Goal: Check status: Check status

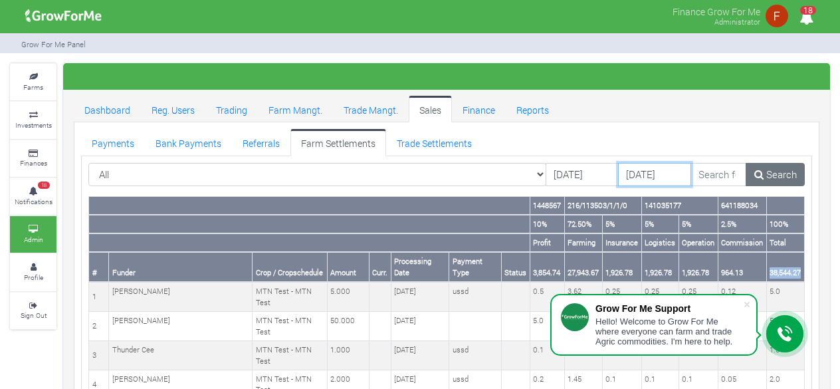
click at [618, 175] on input "19/08/2025" at bounding box center [654, 175] width 73 height 24
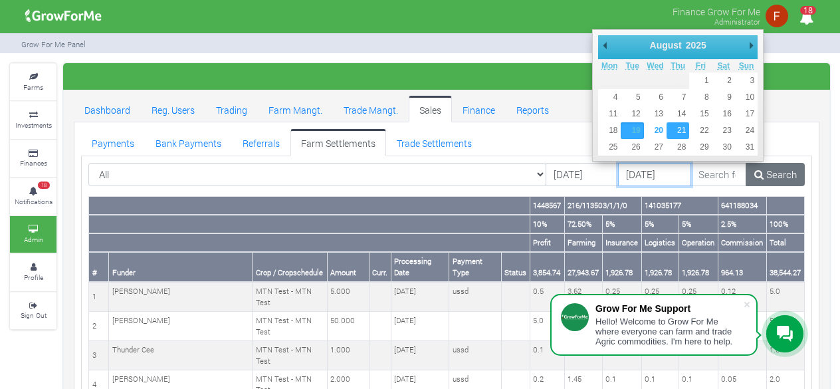
type input "[DATE]"
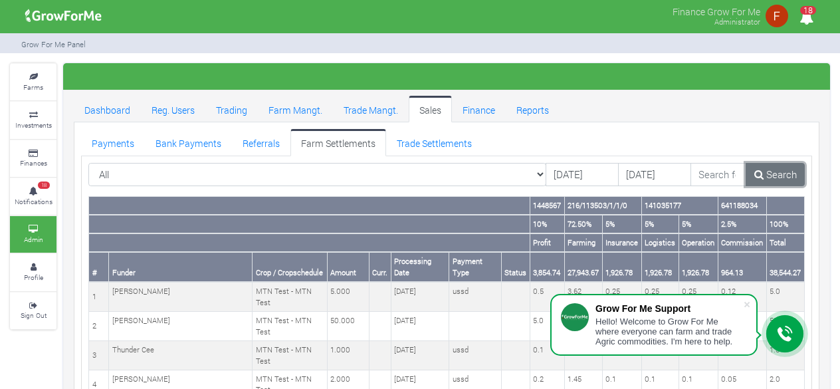
click at [776, 172] on link "Search" at bounding box center [775, 175] width 59 height 24
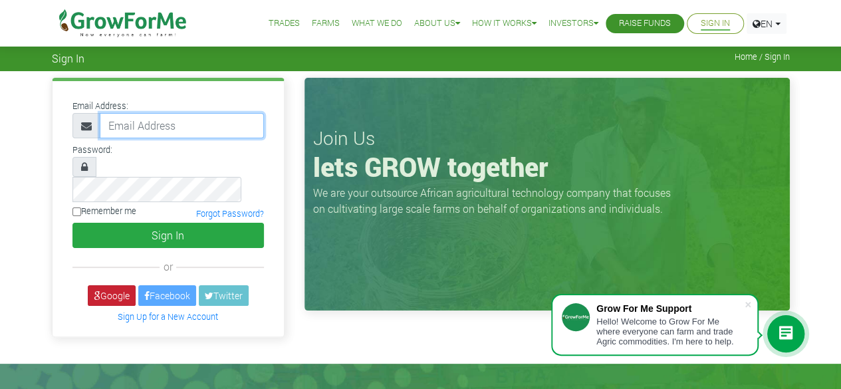
type input "50000"
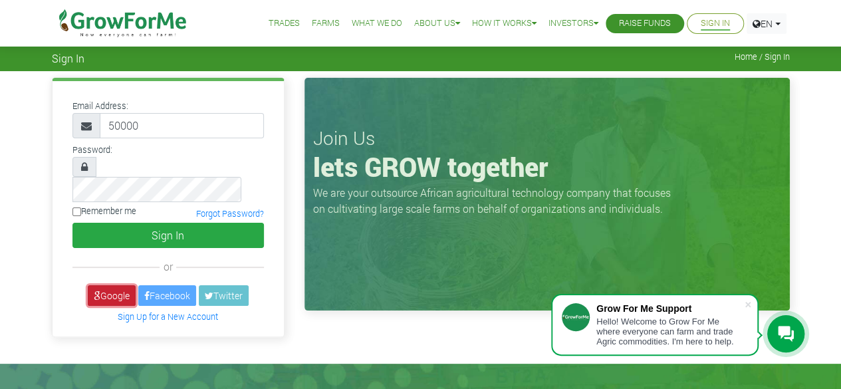
click at [108, 285] on link "Google" at bounding box center [112, 295] width 48 height 21
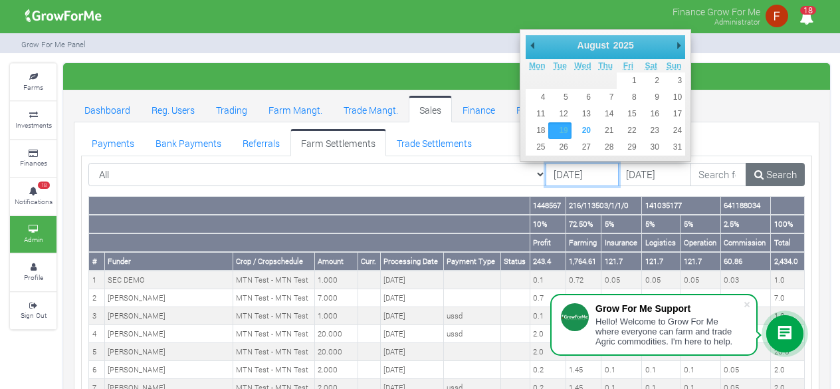
click at [546, 172] on input "19/08/2025" at bounding box center [582, 175] width 73 height 24
type input "[DATE]"
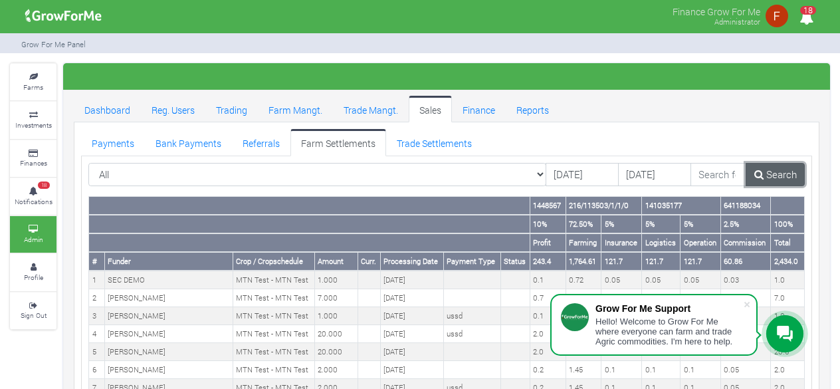
click at [769, 170] on link "Search" at bounding box center [775, 175] width 59 height 24
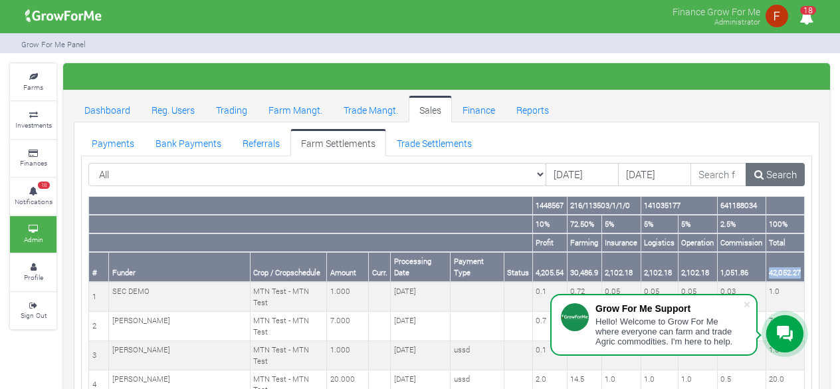
drag, startPoint x: 770, startPoint y: 272, endPoint x: 801, endPoint y: 272, distance: 31.2
click at [801, 272] on th "42,052.27" at bounding box center [785, 267] width 39 height 30
copy th "42,052.27"
click at [422, 144] on link "Trade Settlements" at bounding box center [434, 142] width 96 height 27
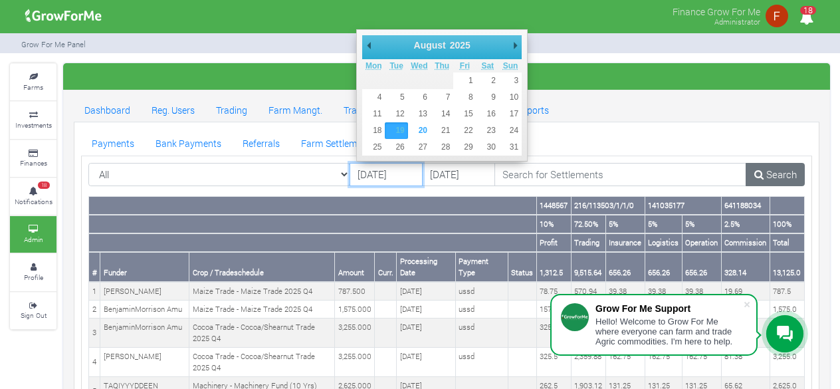
click at [382, 179] on input "[DATE]" at bounding box center [386, 175] width 73 height 24
type input "[DATE]"
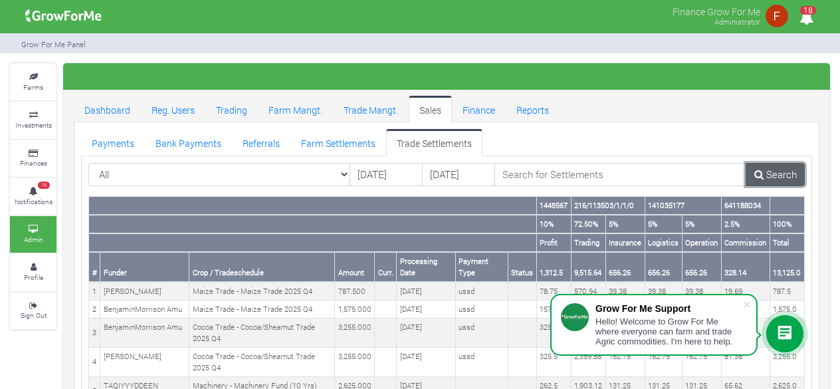
click at [771, 179] on link "Search" at bounding box center [775, 175] width 59 height 24
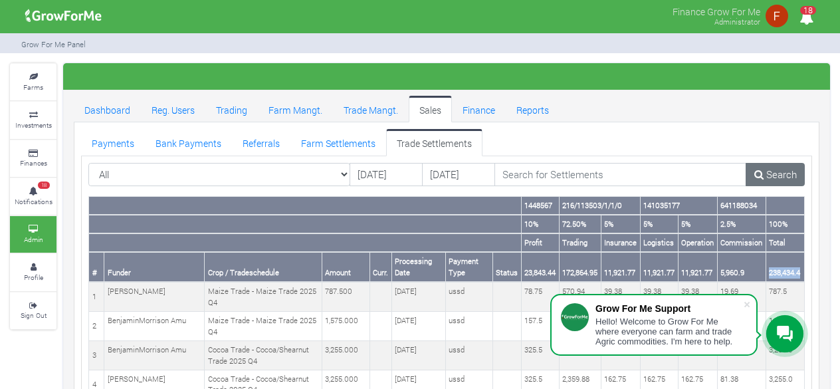
drag, startPoint x: 768, startPoint y: 270, endPoint x: 804, endPoint y: 277, distance: 36.0
click at [804, 277] on th "238,434.4" at bounding box center [785, 267] width 39 height 30
copy th "238,434.4"
